Goal: Task Accomplishment & Management: Manage account settings

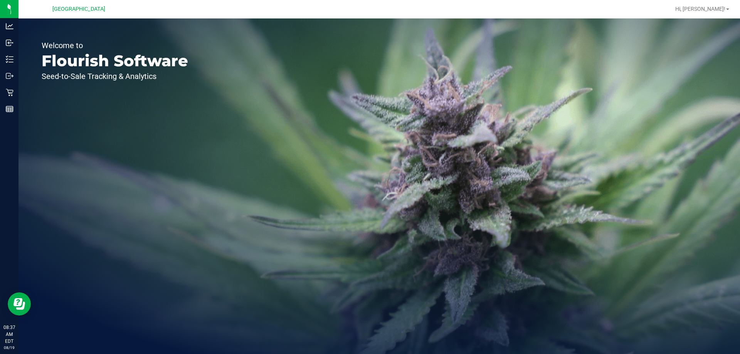
click at [693, 7] on div "Hi, [PERSON_NAME]!" at bounding box center [703, 9] width 66 height 15
click at [698, 10] on span "Hi, [PERSON_NAME]!" at bounding box center [700, 9] width 50 height 6
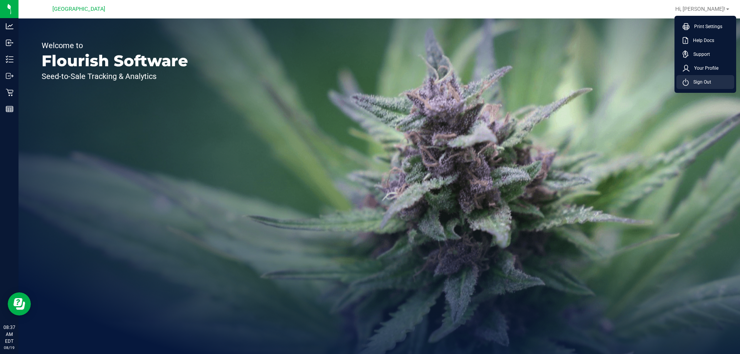
click at [693, 88] on li "Sign Out" at bounding box center [705, 82] width 58 height 14
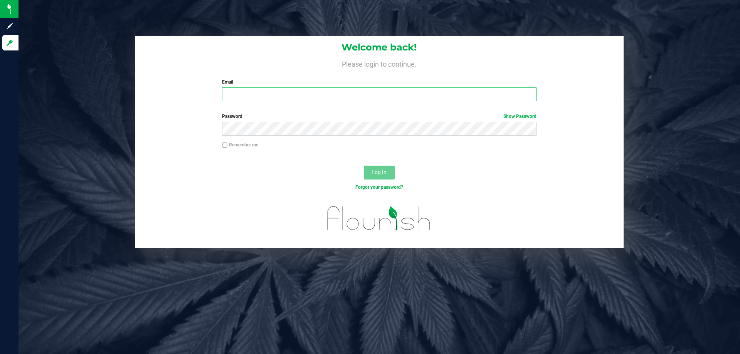
click at [266, 99] on input "Email" at bounding box center [379, 94] width 314 height 14
type input "smatosky@liveparallel.com"
click at [364, 166] on button "Log In" at bounding box center [379, 173] width 31 height 14
